Goal: Contribute content: Add original content to the website for others to see

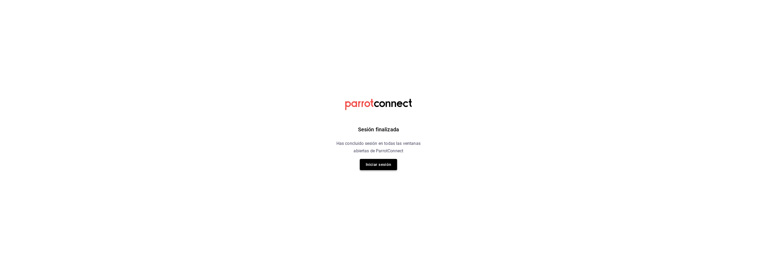
click at [382, 165] on button "Iniciar sesión" at bounding box center [378, 164] width 37 height 11
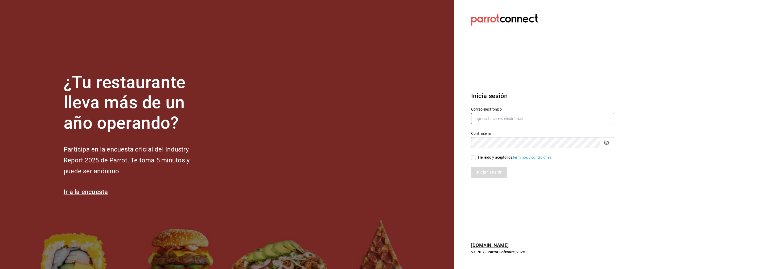
type input "[EMAIL_ADDRESS][DOMAIN_NAME]"
click at [492, 118] on input "[EMAIL_ADDRESS][DOMAIN_NAME]" at bounding box center [542, 118] width 143 height 11
click at [483, 158] on div "He leído y acepto los Términos y condiciones." at bounding box center [515, 158] width 75 height 6
click at [476, 158] on input "He leído y acepto los Términos y condiciones." at bounding box center [473, 157] width 5 height 5
checkbox input "true"
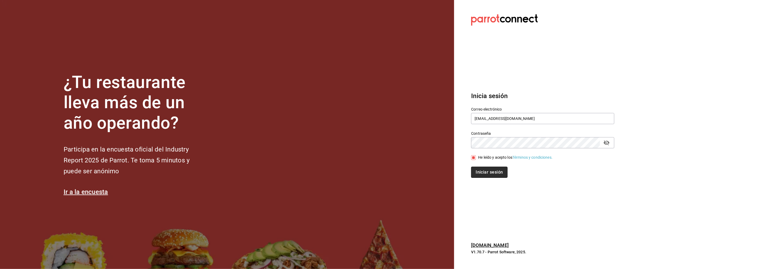
click at [482, 171] on button "Iniciar sesión" at bounding box center [489, 172] width 36 height 11
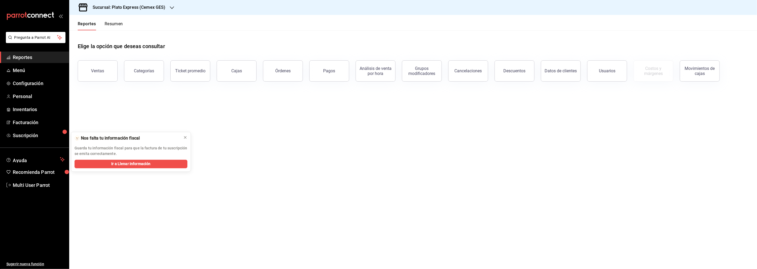
click at [162, 8] on h3 "Sucursal: Plato Express (Cemex GES)" at bounding box center [126, 7] width 77 height 6
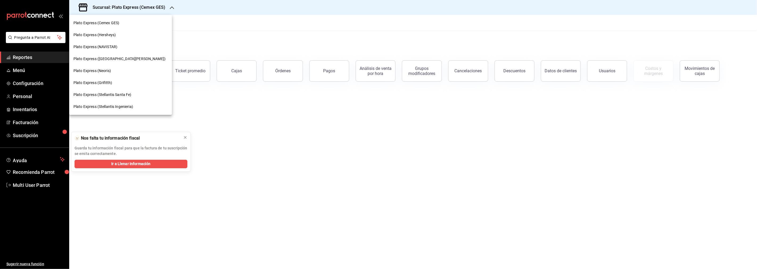
click at [109, 95] on span "Plato Express (Stellantis Santa Fe)" at bounding box center [102, 95] width 58 height 6
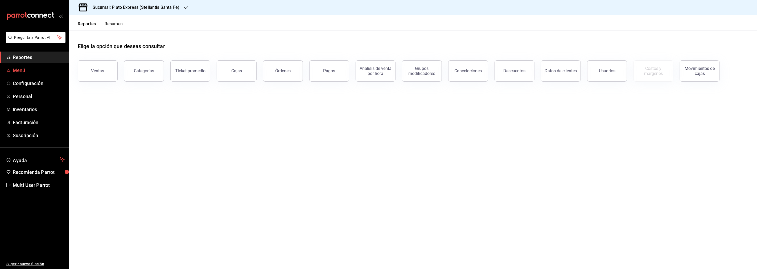
click at [20, 70] on span "Menú" at bounding box center [39, 70] width 52 height 7
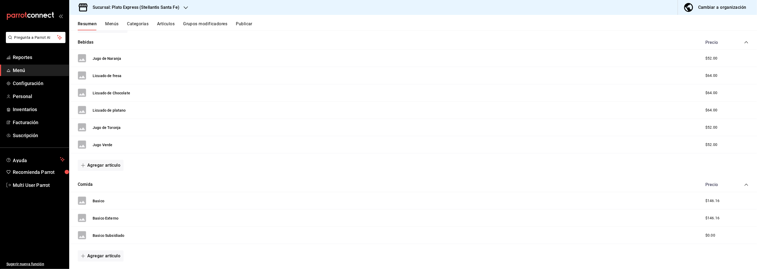
scroll to position [115, 0]
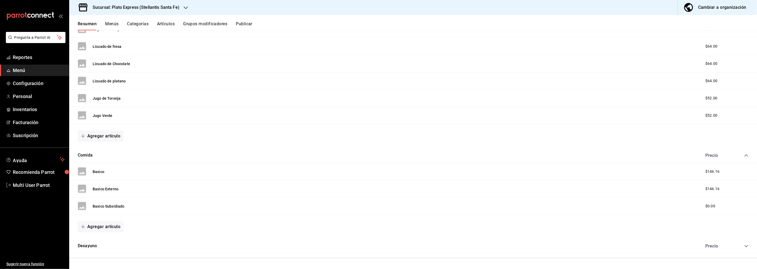
click at [165, 22] on button "Artículos" at bounding box center [166, 25] width 18 height 9
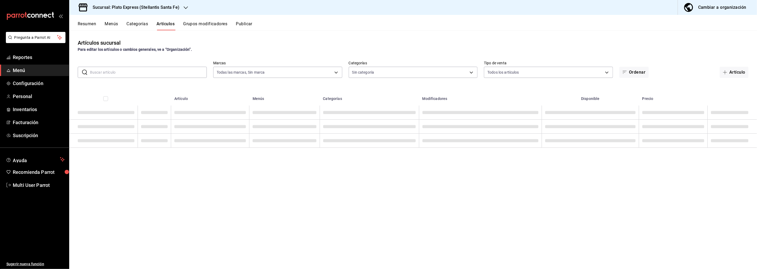
type input "361d5a15-3e70-4371-9032-c32599fcd072"
type input "e0889251-f114-464a-a0eb-9abf30a15b3c,b25a64f3-c8a4-4fb8-9301-3751756b3dea,1450c…"
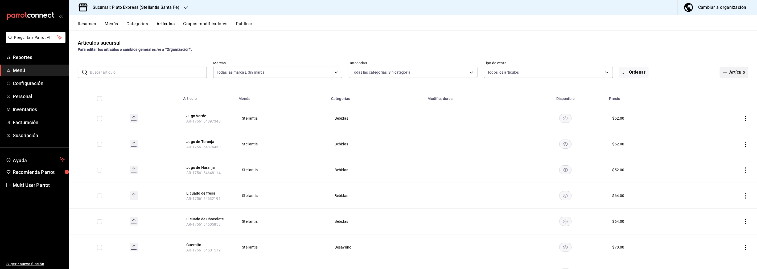
click at [727, 73] on button "Artículo" at bounding box center [734, 72] width 29 height 11
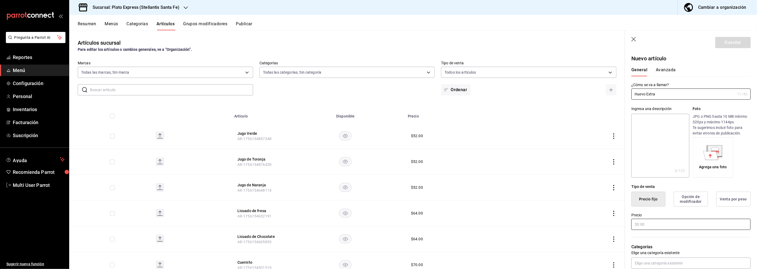
type input "Huevo Extra"
click at [672, 226] on input "text" at bounding box center [690, 224] width 119 height 11
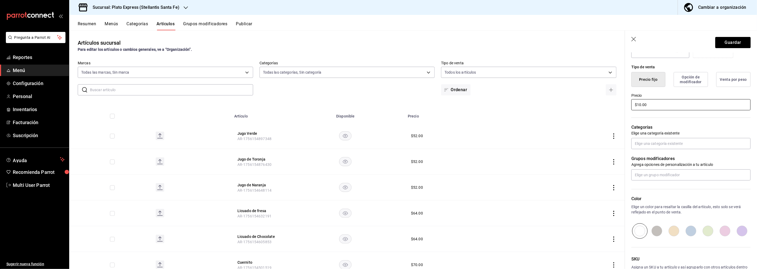
scroll to position [121, 0]
type input "$10.00"
click at [670, 140] on input "text" at bounding box center [690, 142] width 119 height 11
click at [650, 169] on li "Desayuno" at bounding box center [689, 172] width 115 height 9
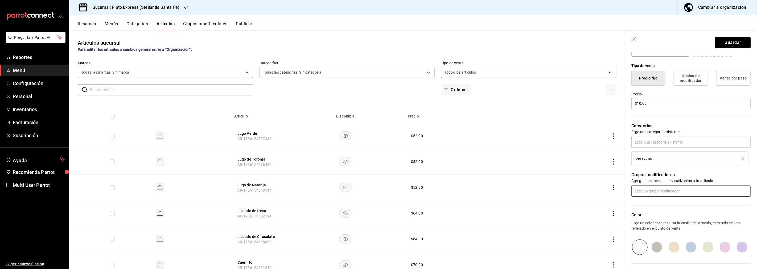
click at [656, 195] on input "text" at bounding box center [690, 191] width 119 height 11
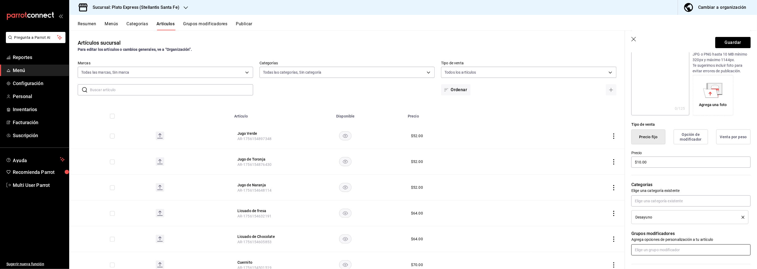
scroll to position [29, 0]
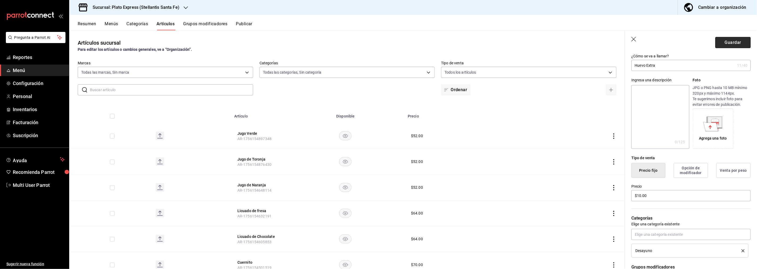
click at [732, 42] on button "Guardar" at bounding box center [732, 42] width 35 height 11
